Goal: Transaction & Acquisition: Obtain resource

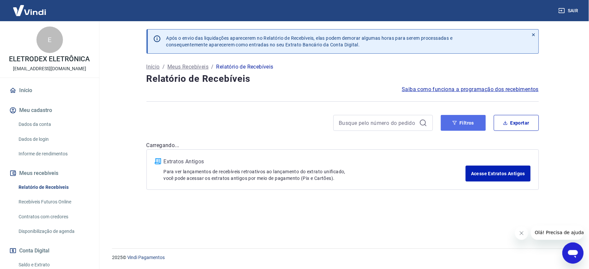
click at [466, 128] on button "Filtros" at bounding box center [463, 123] width 45 height 16
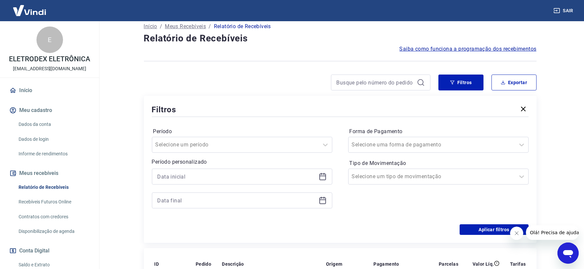
drag, startPoint x: 329, startPoint y: 111, endPoint x: 313, endPoint y: 113, distance: 16.4
click at [329, 169] on div at bounding box center [242, 177] width 180 height 16
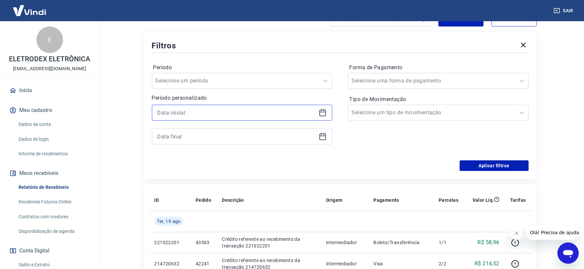
click at [313, 113] on input at bounding box center [236, 113] width 158 height 10
click at [321, 115] on icon at bounding box center [322, 113] width 8 height 8
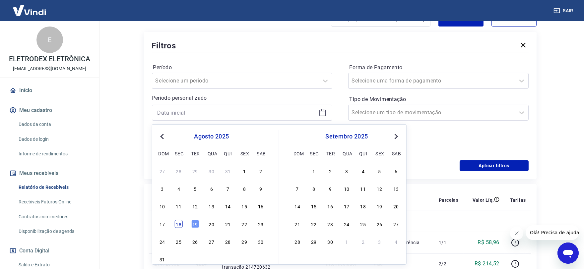
click at [177, 224] on div "18" at bounding box center [179, 224] width 8 height 8
type input "[DATE]"
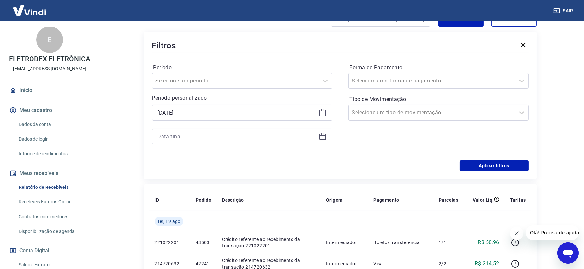
click at [319, 135] on icon at bounding box center [322, 137] width 8 height 8
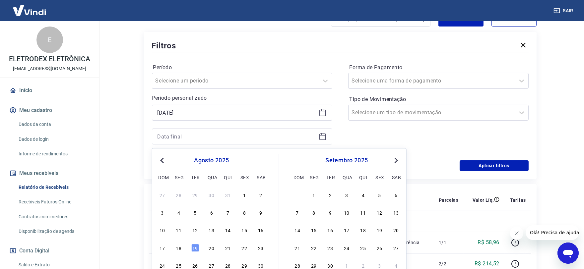
click at [173, 250] on div "17 18 19 20 21 22 23" at bounding box center [211, 248] width 108 height 10
click at [178, 247] on div "18" at bounding box center [179, 248] width 8 height 8
type input "[DATE]"
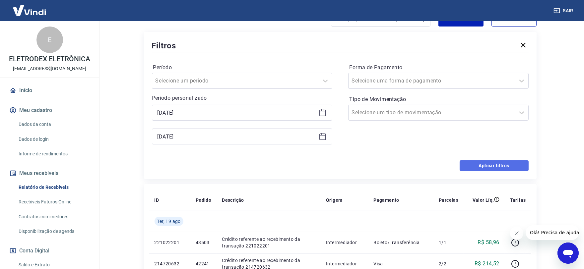
click at [471, 161] on button "Aplicar filtros" at bounding box center [493, 165] width 69 height 11
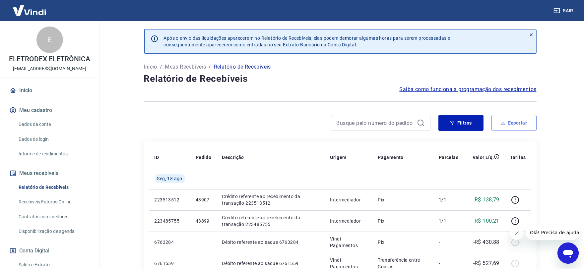
click at [525, 124] on button "Exportar" at bounding box center [513, 123] width 45 height 16
type input "[DATE]"
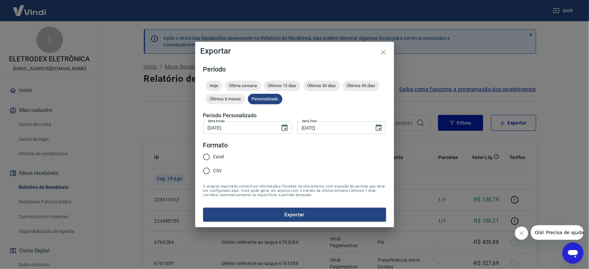
click at [221, 154] on span "Excel" at bounding box center [218, 156] width 11 height 7
click at [213, 154] on input "Excel" at bounding box center [206, 157] width 14 height 14
radio input "true"
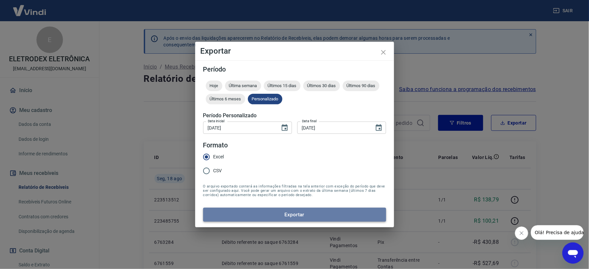
click at [268, 215] on button "Exportar" at bounding box center [294, 215] width 183 height 14
